Goal: Task Accomplishment & Management: Use online tool/utility

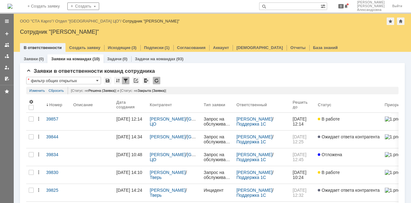
click at [302, 7] on input "text" at bounding box center [289, 5] width 61 height 7
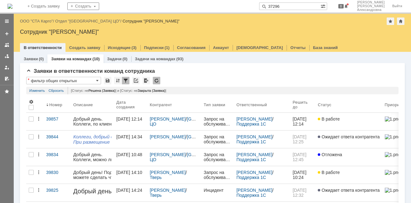
type input "37296"
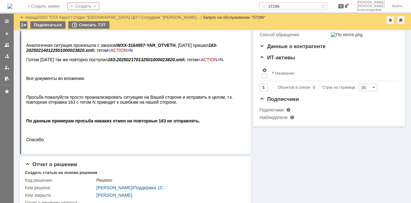
scroll to position [206, 0]
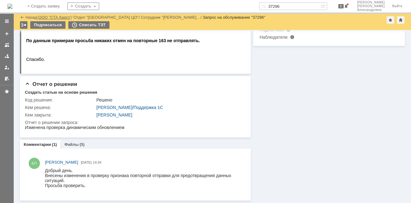
click at [49, 16] on link "ООО "СТА Карго"" at bounding box center [54, 17] width 33 height 5
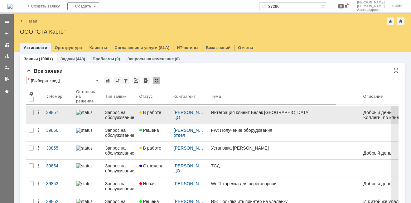
click at [252, 116] on link "Интеграция клиент Белак Новосибирск" at bounding box center [285, 114] width 152 height 17
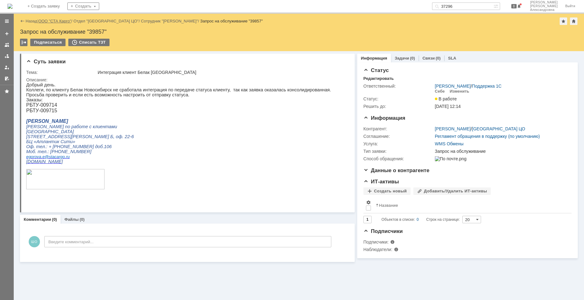
click at [56, 22] on link "ООО "СТА Карго"" at bounding box center [54, 21] width 33 height 5
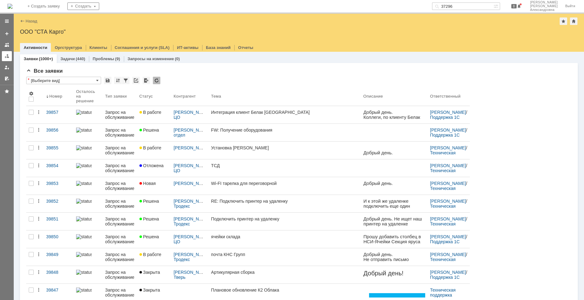
click at [6, 58] on div at bounding box center [6, 56] width 5 height 5
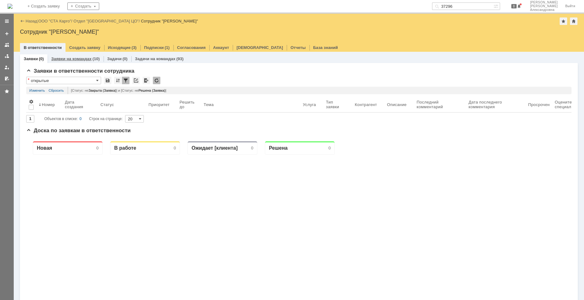
click at [75, 57] on link "Заявки на командах" at bounding box center [71, 58] width 40 height 5
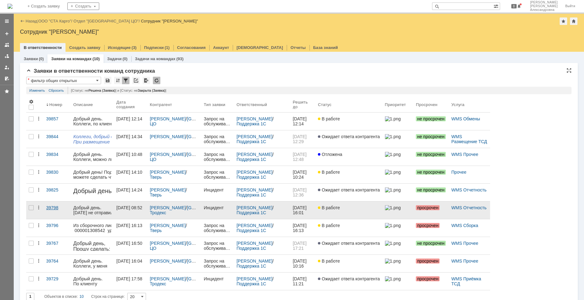
click at [59, 213] on link "39798" at bounding box center [57, 210] width 27 height 17
